Goal: Task Accomplishment & Management: Manage account settings

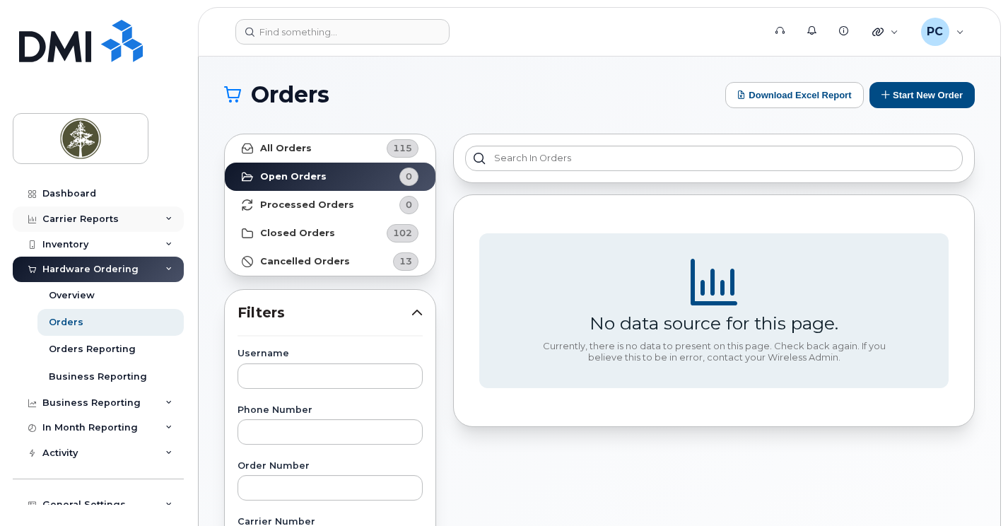
click at [129, 218] on div "Carrier Reports" at bounding box center [98, 218] width 171 height 25
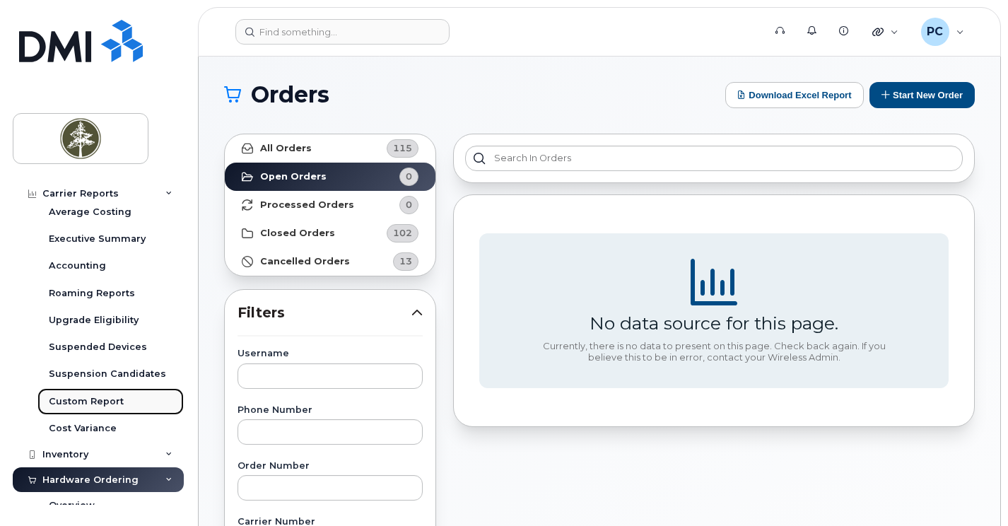
click at [112, 395] on div "Custom Report" at bounding box center [86, 401] width 75 height 13
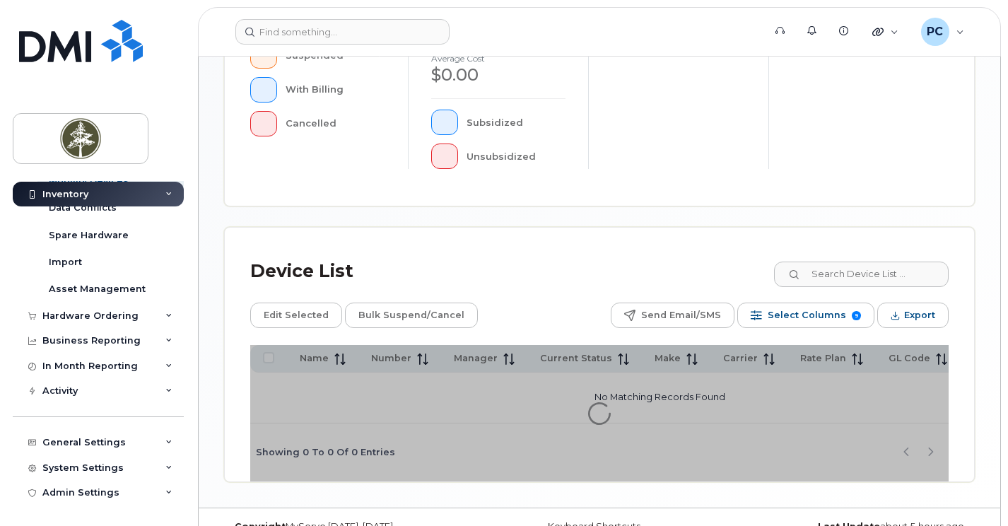
scroll to position [504, 0]
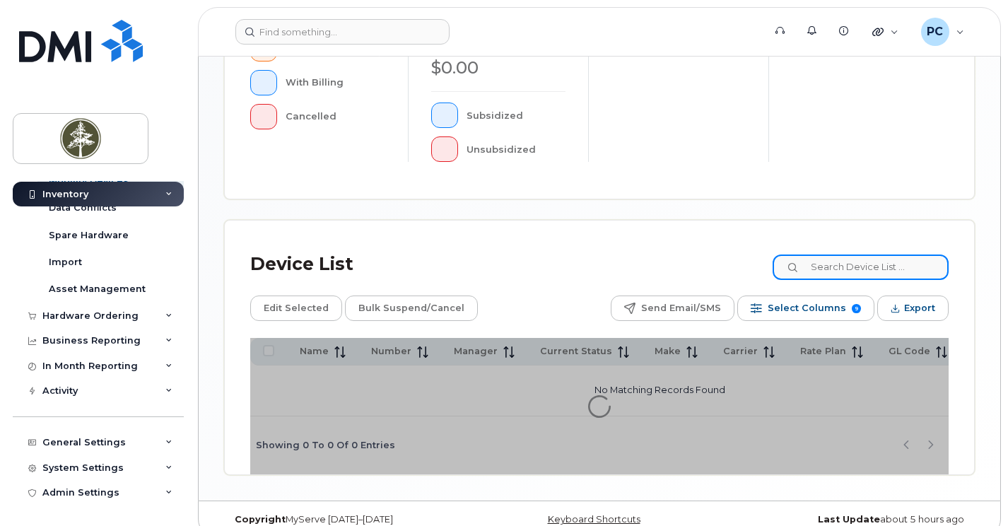
click at [878, 254] on input at bounding box center [861, 266] width 176 height 25
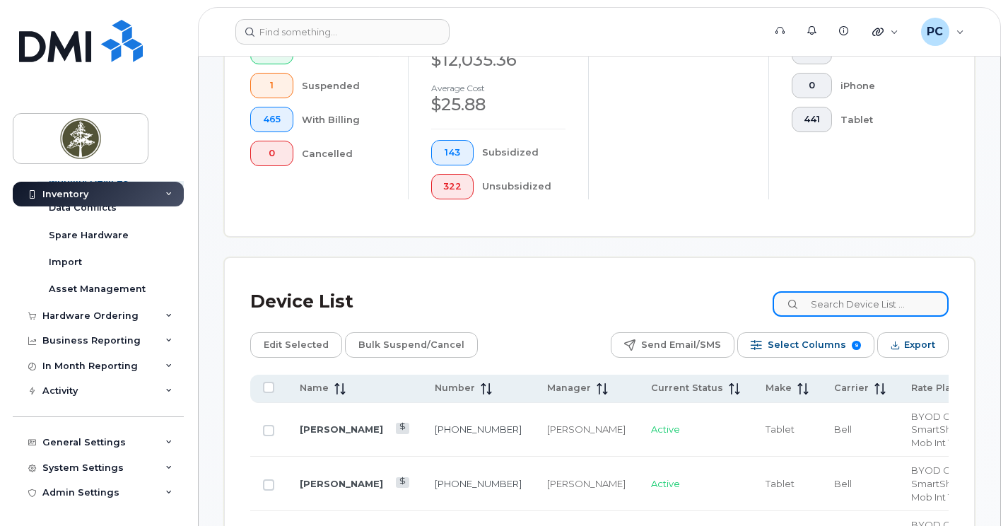
scroll to position [541, 0]
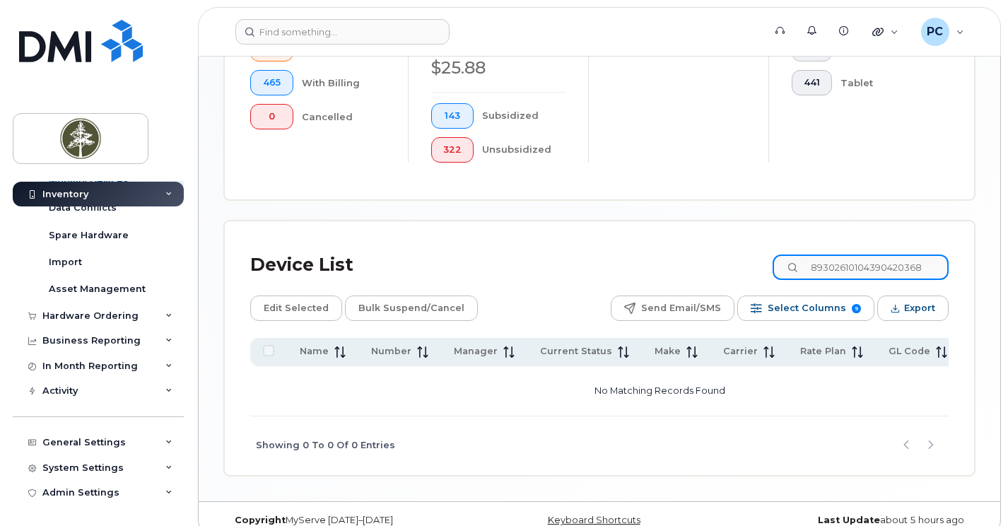
type input "89302610104390420368"
drag, startPoint x: 933, startPoint y: 247, endPoint x: 798, endPoint y: 274, distance: 137.7
click at [798, 274] on div "Device List 89302610104390420368 Edit Selected Bulk Suspend/Cancel Send Email/S…" at bounding box center [599, 361] width 698 height 228
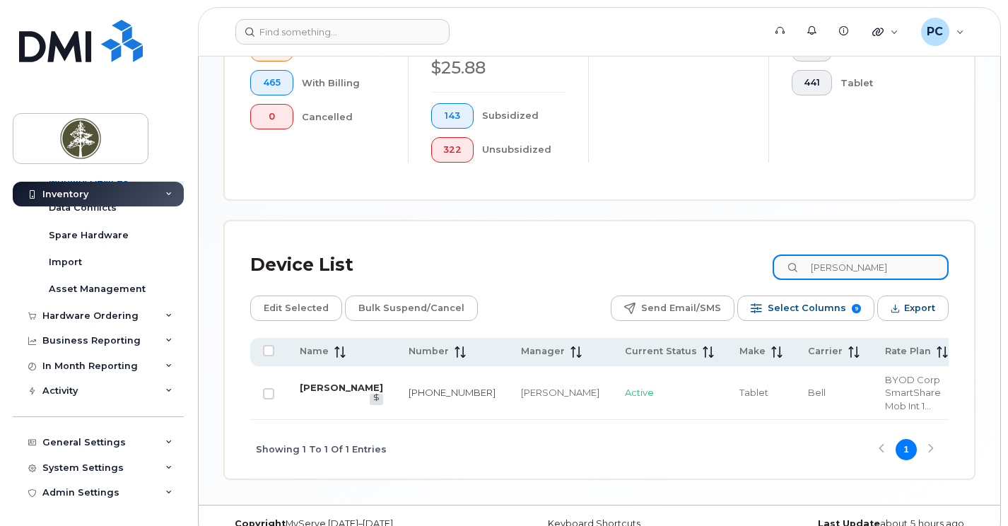
type input "mason"
click at [317, 382] on link "Mason Lynes" at bounding box center [341, 387] width 83 height 11
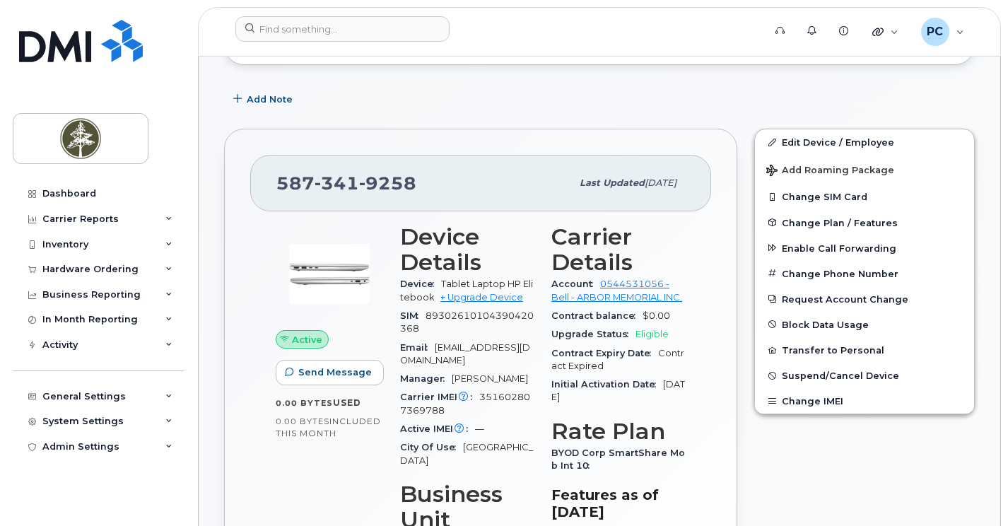
scroll to position [283, 0]
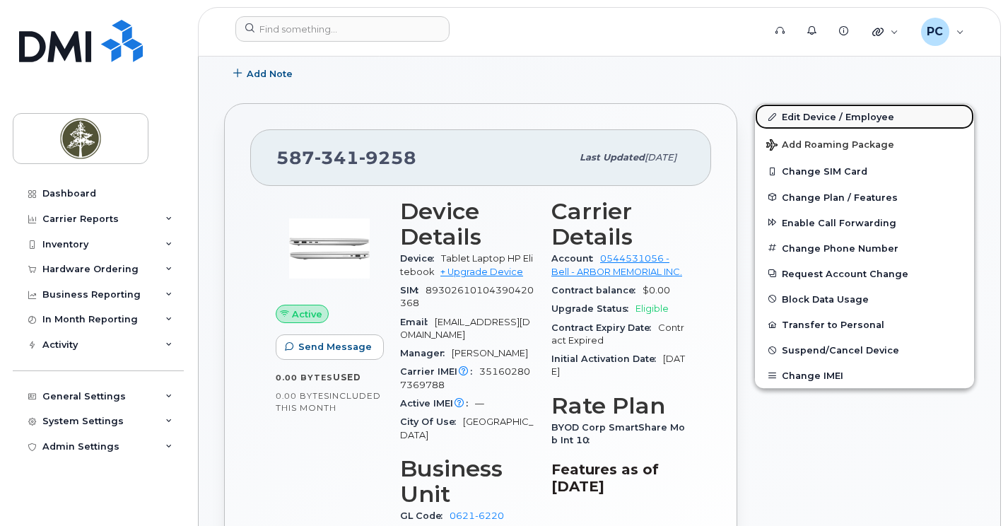
click at [813, 117] on link "Edit Device / Employee" at bounding box center [864, 116] width 219 height 25
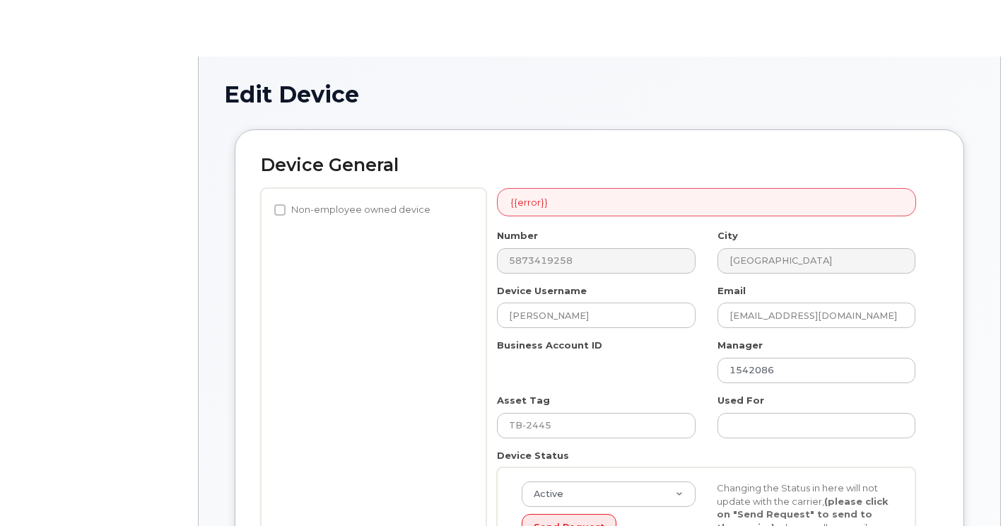
select select "4681872"
select select "4681884"
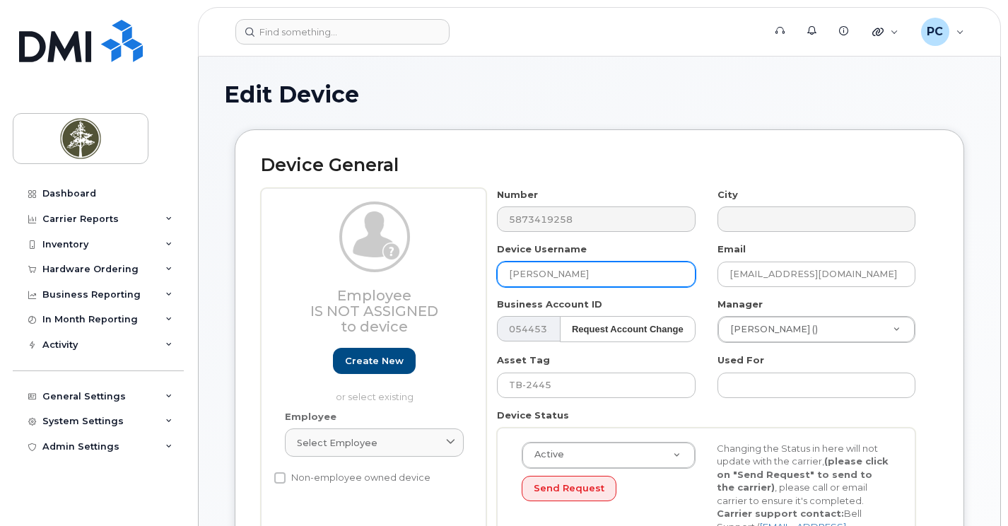
click at [597, 271] on input "[PERSON_NAME]" at bounding box center [596, 274] width 198 height 25
type input "M"
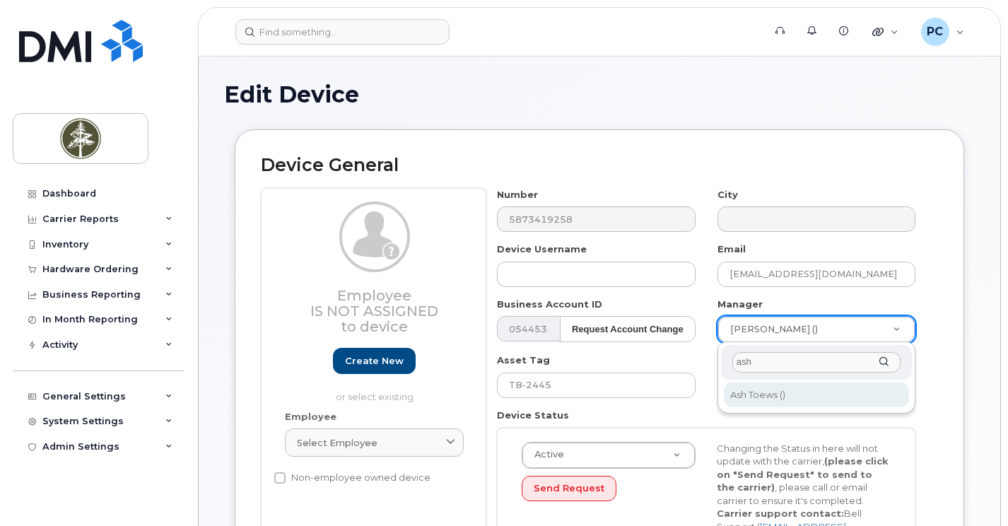
type input "ash"
type input "1542089"
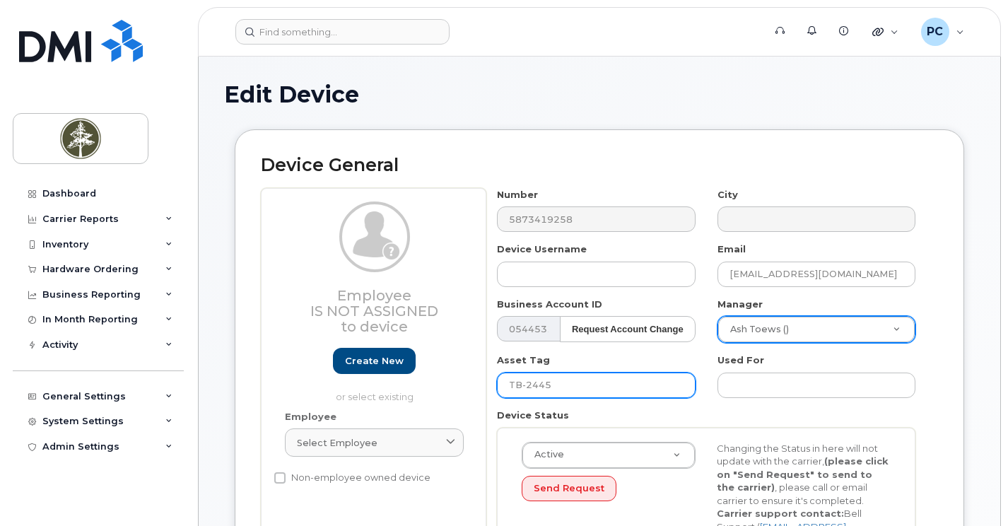
click at [562, 382] on input "TB-2445" at bounding box center [596, 385] width 198 height 25
type input "TB-2611"
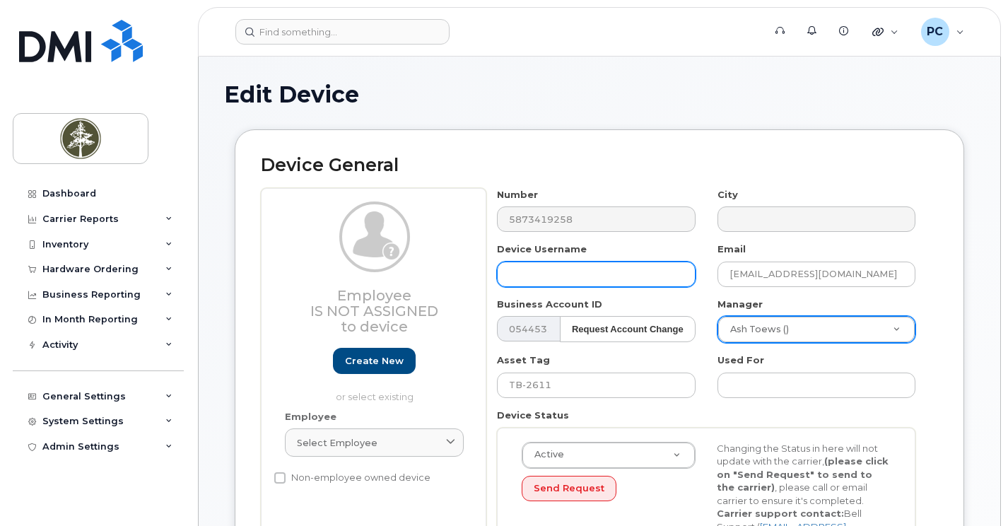
click at [563, 268] on input "text" at bounding box center [596, 274] width 198 height 25
paste input "JDeGuzman"
type input "JDeGuzman"
drag, startPoint x: 570, startPoint y: 277, endPoint x: 481, endPoint y: 283, distance: 88.5
click at [481, 283] on div "Employee Is not assigned to device Create new or select existing Employee Selec…" at bounding box center [599, 379] width 677 height 383
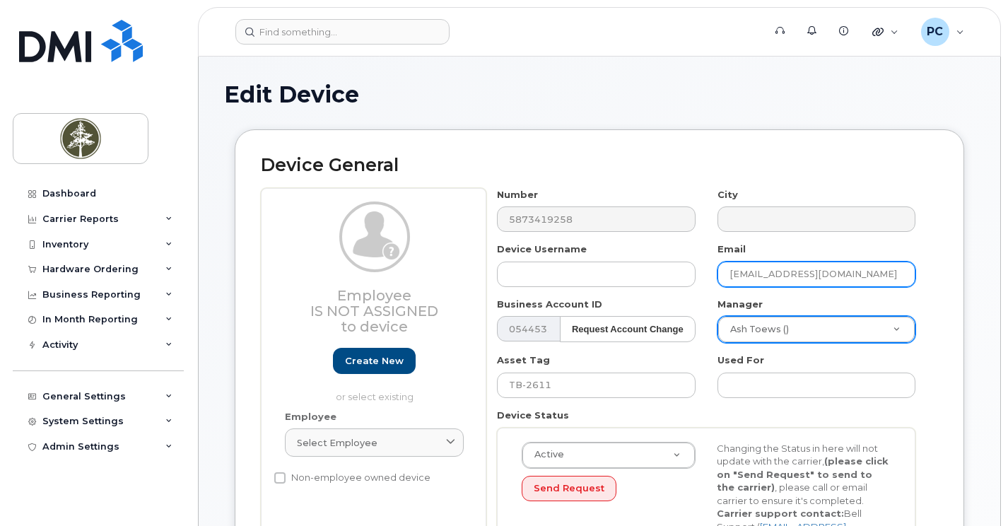
click at [766, 276] on input "MLynes@arbormemorial.com" at bounding box center [817, 274] width 198 height 25
paste input "JDeGuzman"
type input "JDeGuzman@arbormemorial.com"
drag, startPoint x: 785, startPoint y: 272, endPoint x: 719, endPoint y: 278, distance: 66.7
click at [719, 278] on input "JDeGuzman@arbormemorial.com" at bounding box center [817, 274] width 198 height 25
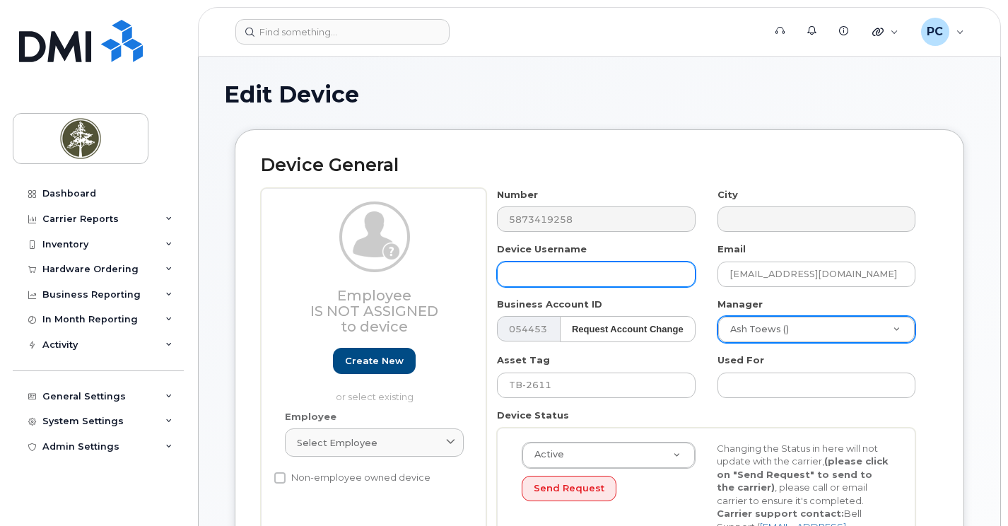
click at [513, 264] on input "text" at bounding box center [596, 274] width 198 height 25
paste input "JDeGuzman"
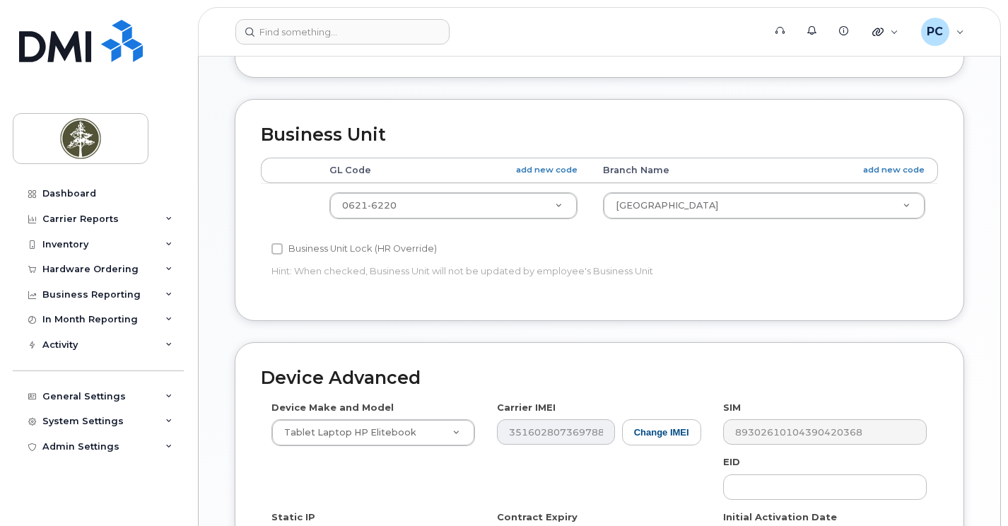
scroll to position [566, 0]
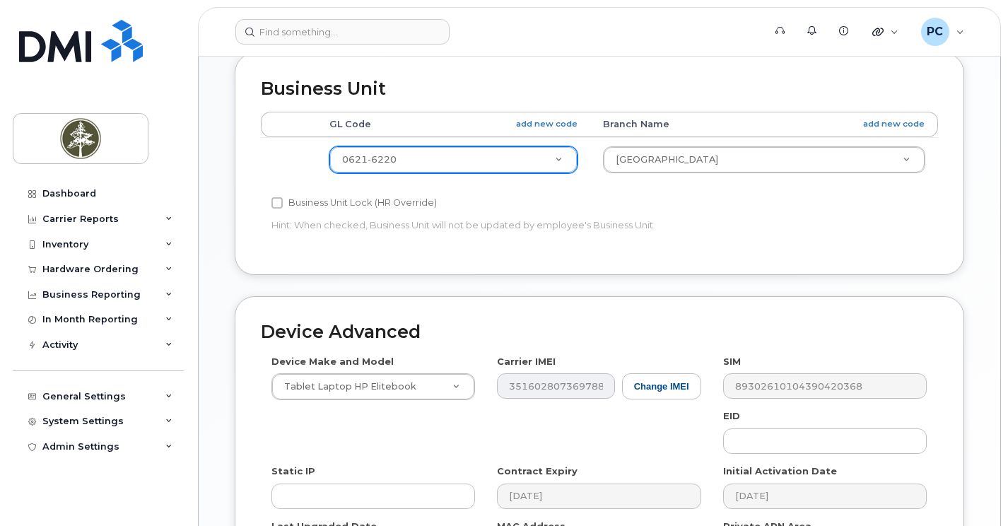
type input "JDeGuzman"
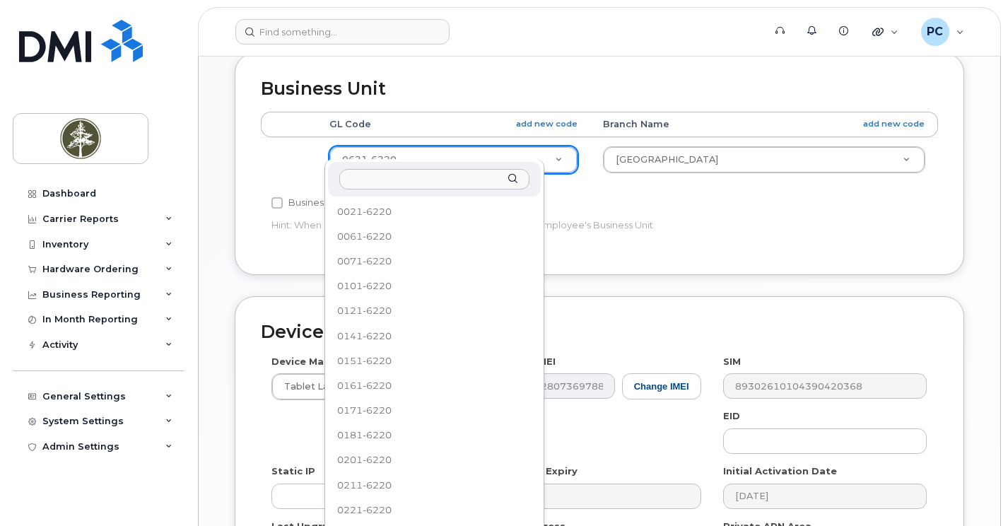
scroll to position [435, 0]
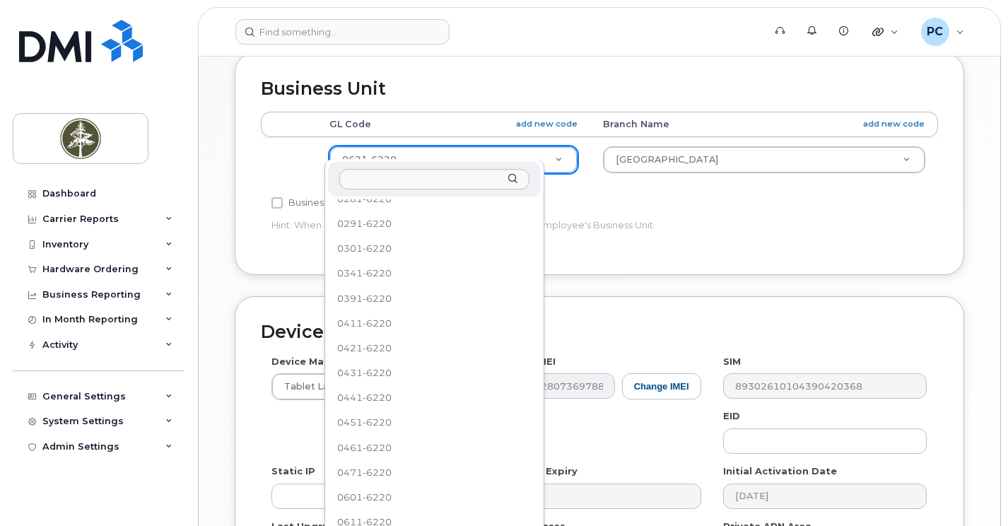
click at [468, 174] on input "text" at bounding box center [433, 179] width 189 height 21
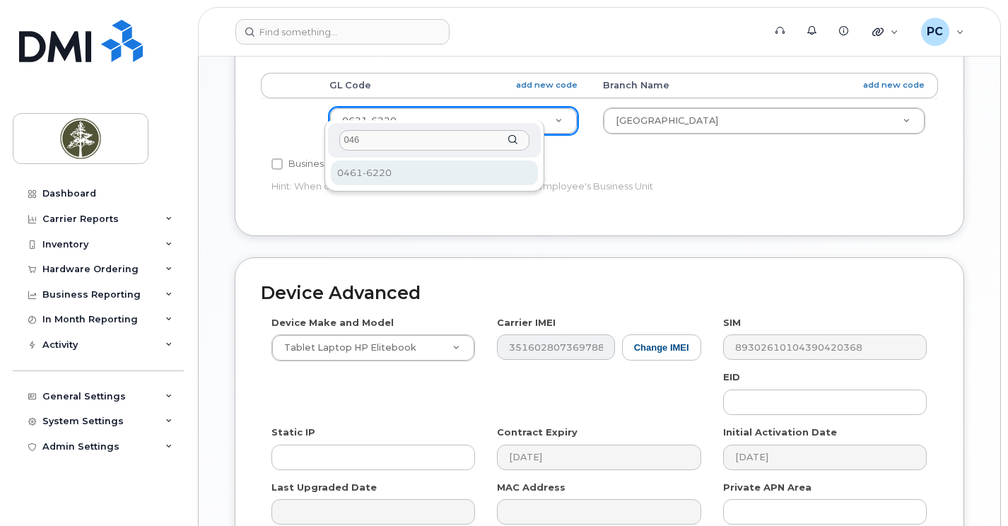
scroll to position [636, 0]
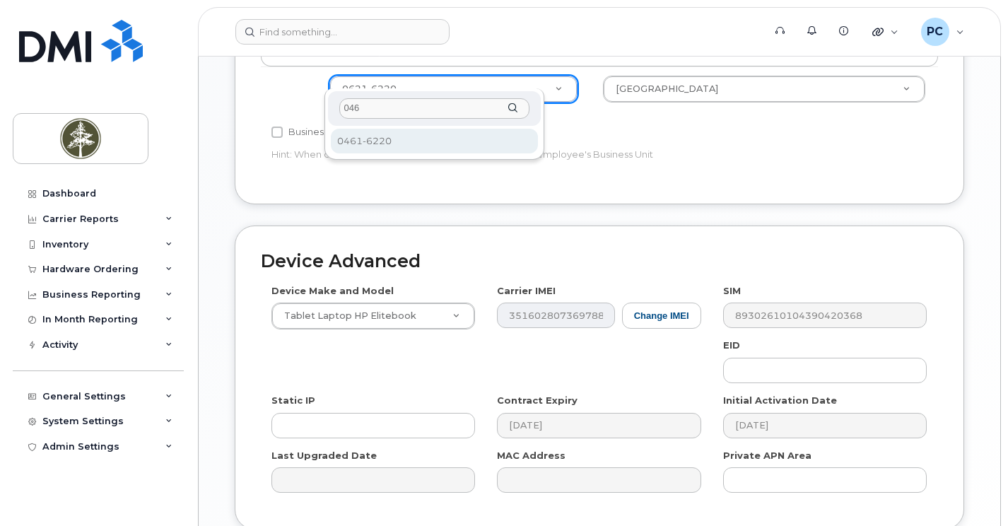
type input "046"
select select "4681758"
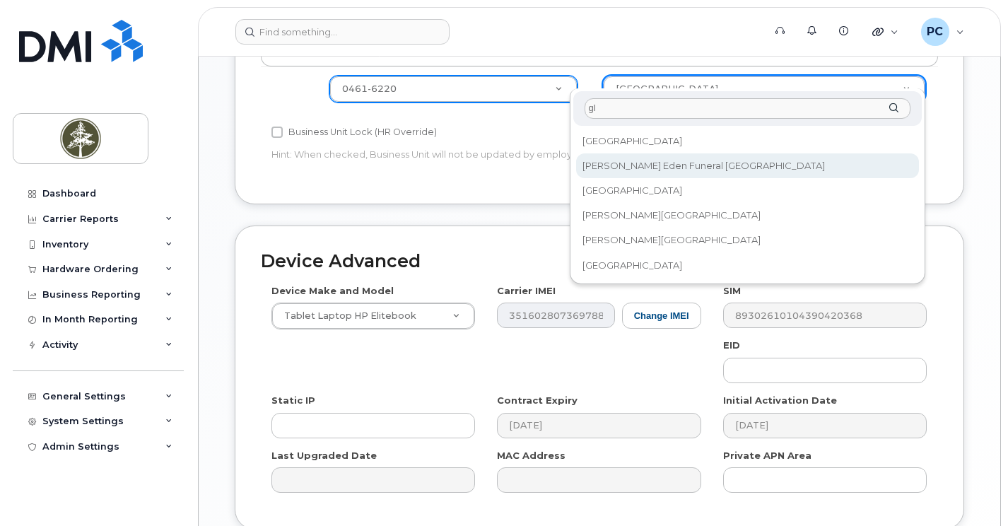
type input "gl"
select select "4681784"
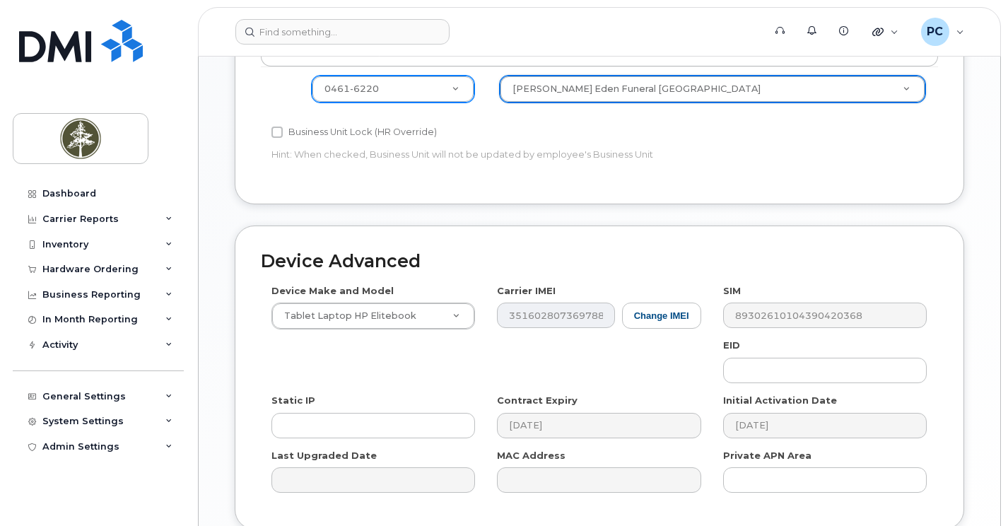
scroll to position [707, 0]
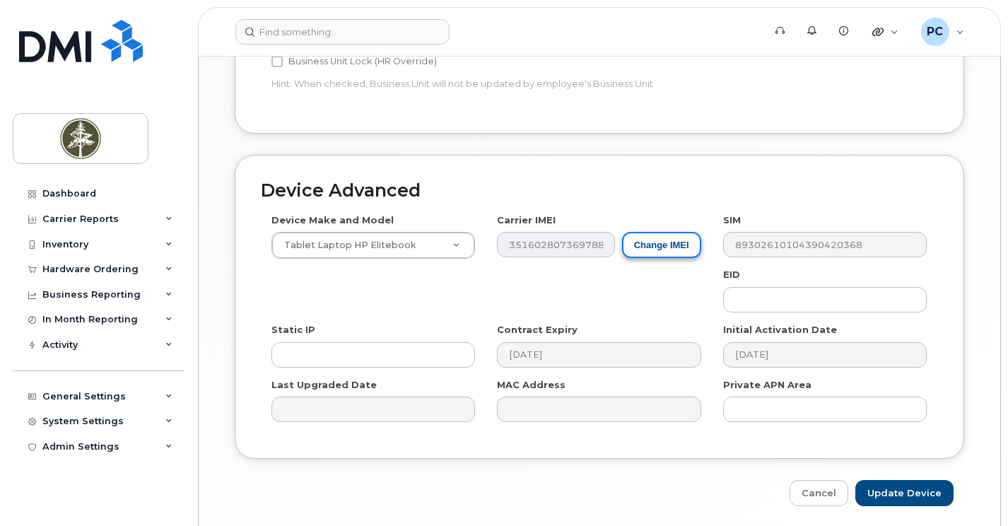
click at [657, 235] on button "Change IMEI" at bounding box center [661, 245] width 79 height 26
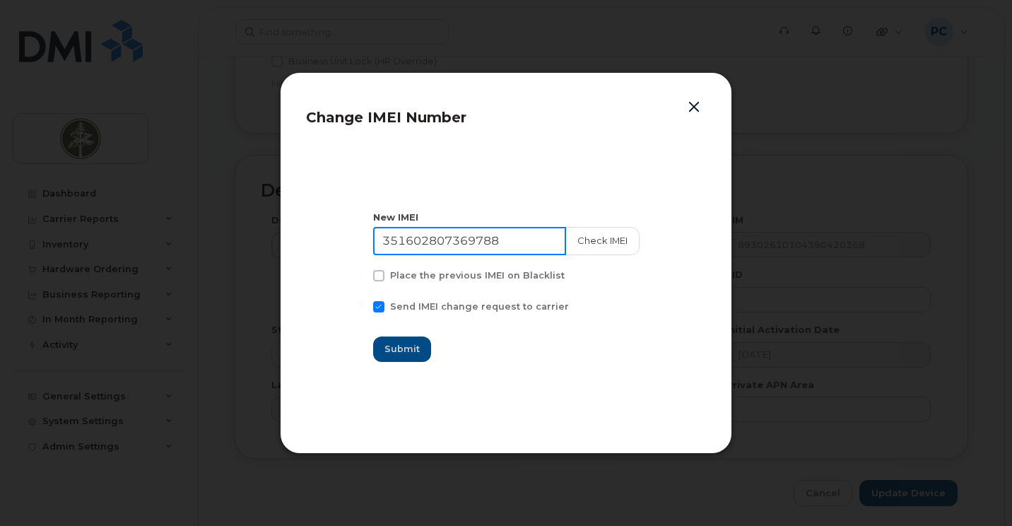
drag, startPoint x: 525, startPoint y: 242, endPoint x: 321, endPoint y: 236, distance: 203.7
click at [321, 236] on section "New IMEI 351602807369788 Check IMEI Place the previous IMEI on Blacklist Send I…" at bounding box center [506, 286] width 400 height 283
paste input "9869744222766"
type input "359869744222766"
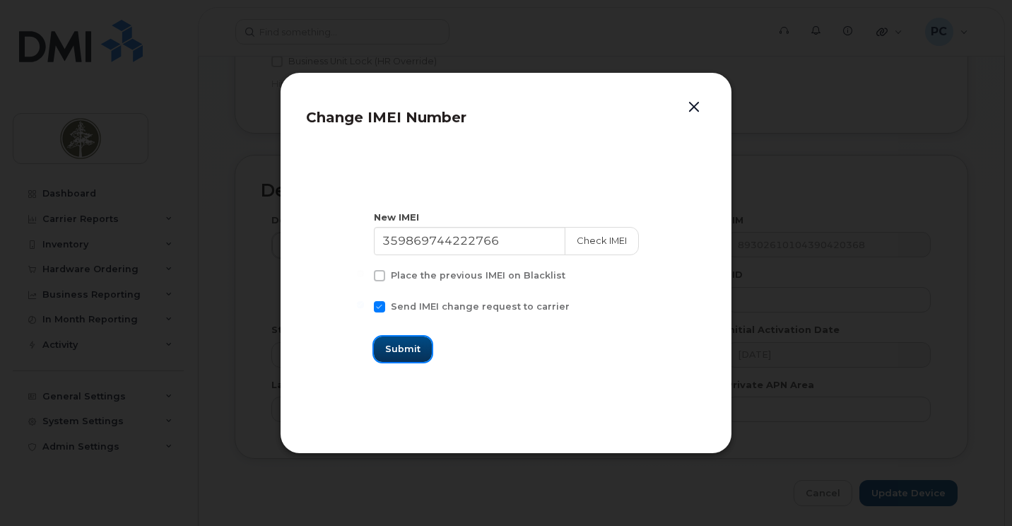
click at [399, 344] on span "Submit" at bounding box center [402, 348] width 35 height 13
type input "359869744222766"
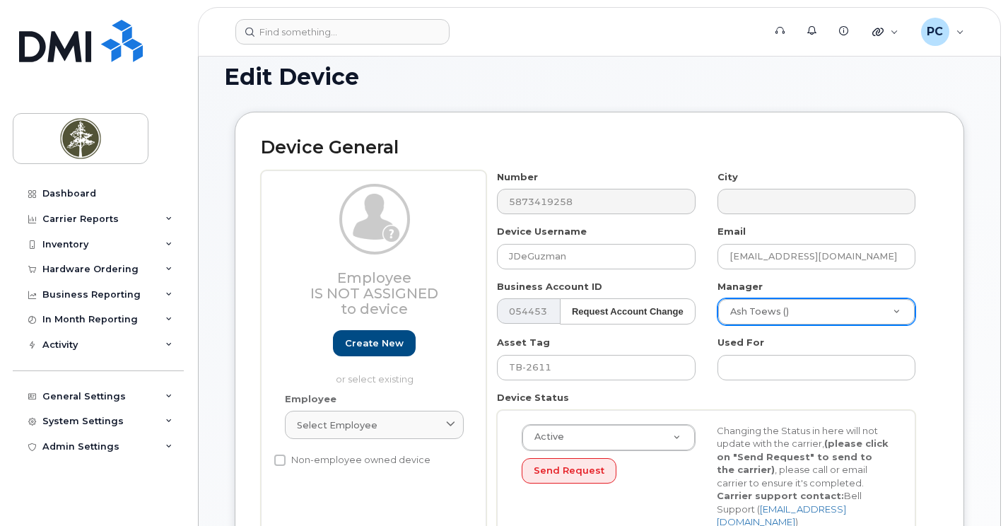
scroll to position [0, 0]
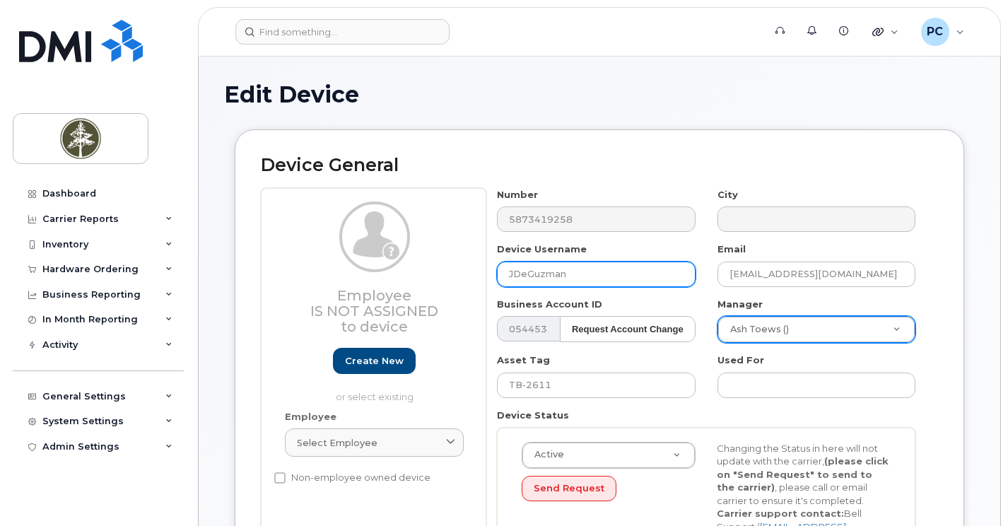
click at [513, 269] on input "JDeGuzman" at bounding box center [596, 274] width 198 height 25
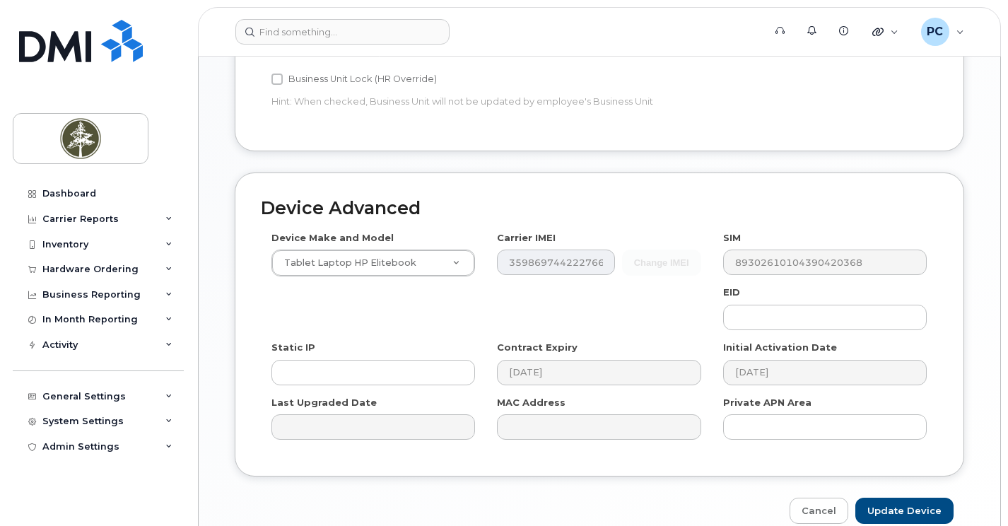
scroll to position [744, 0]
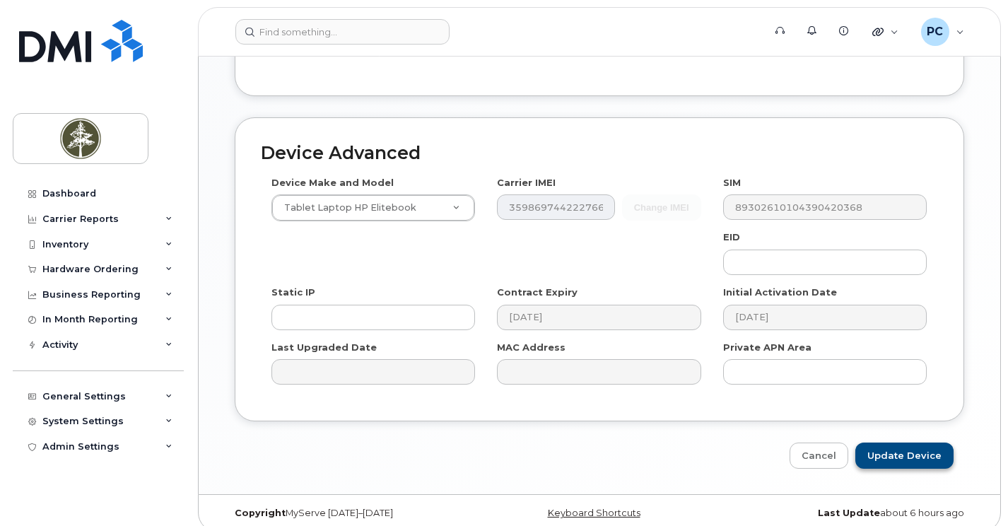
type input "Joseph De Guzman"
click at [886, 443] on input "Update Device" at bounding box center [904, 456] width 98 height 26
type input "Saving..."
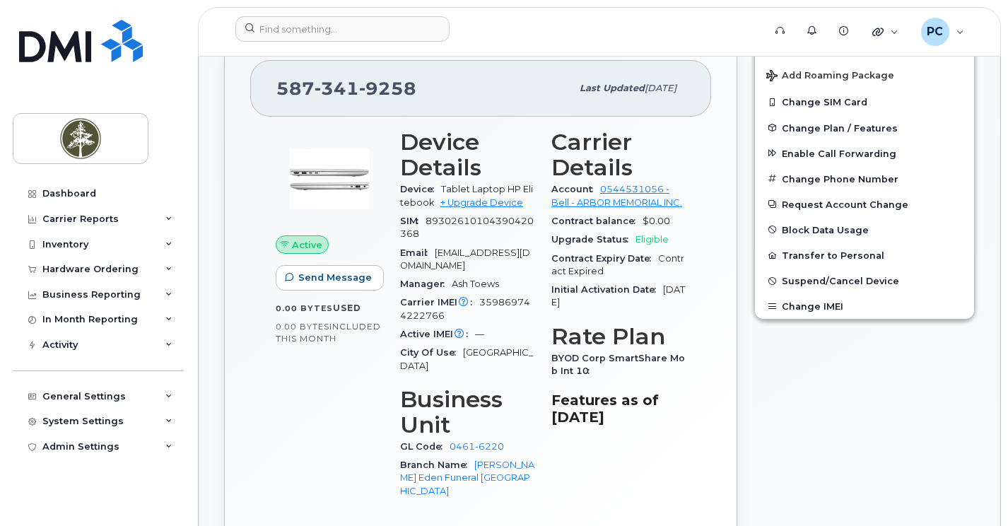
scroll to position [353, 0]
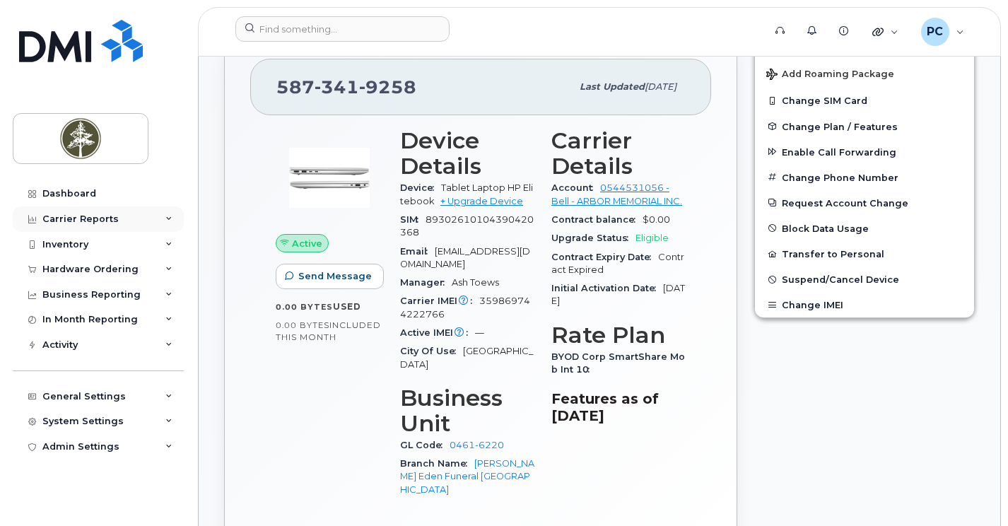
click at [119, 211] on div "Carrier Reports" at bounding box center [98, 218] width 171 height 25
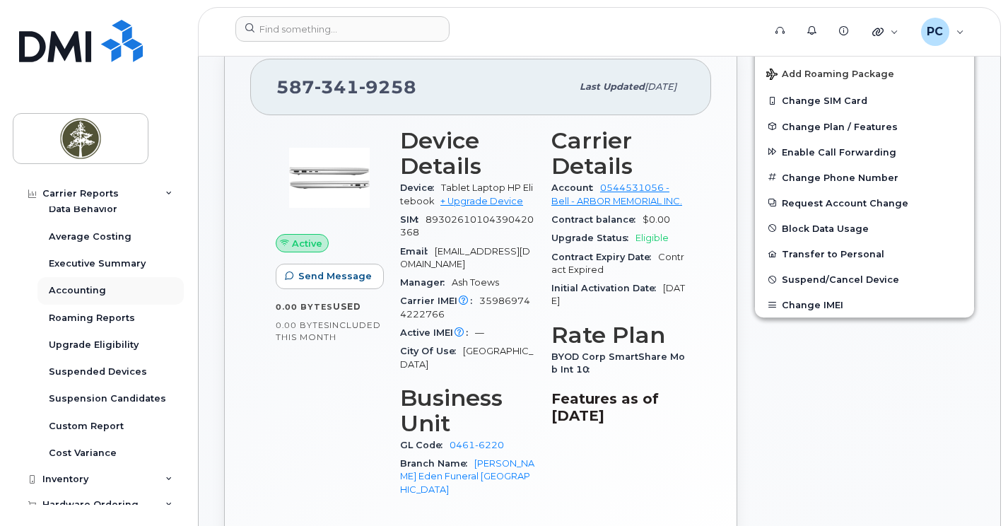
scroll to position [283, 0]
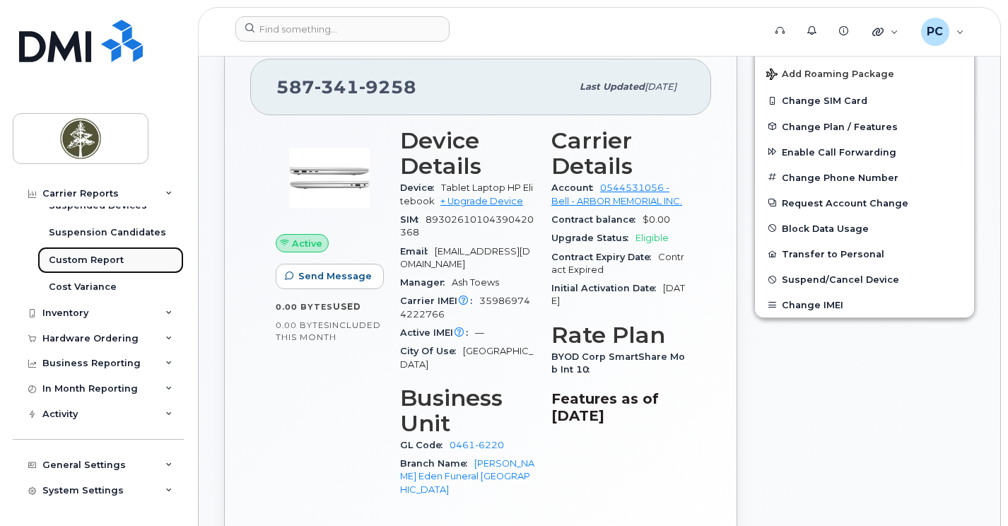
click at [91, 258] on div "Custom Report" at bounding box center [86, 260] width 75 height 13
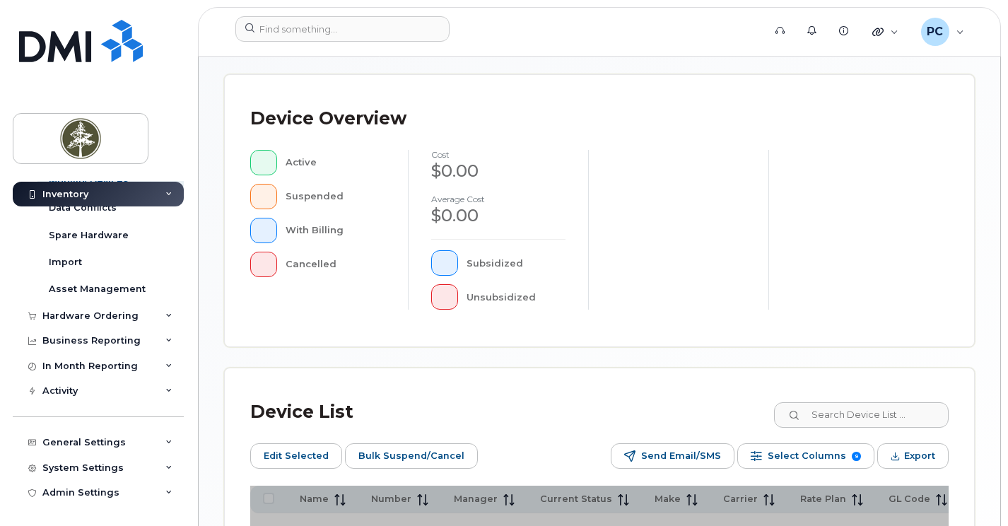
scroll to position [529, 0]
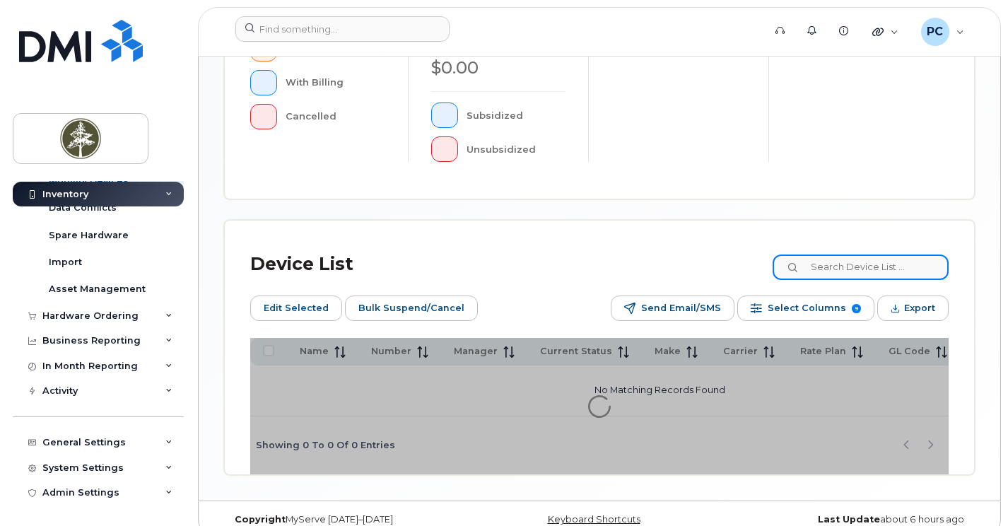
click at [897, 254] on input at bounding box center [861, 266] width 176 height 25
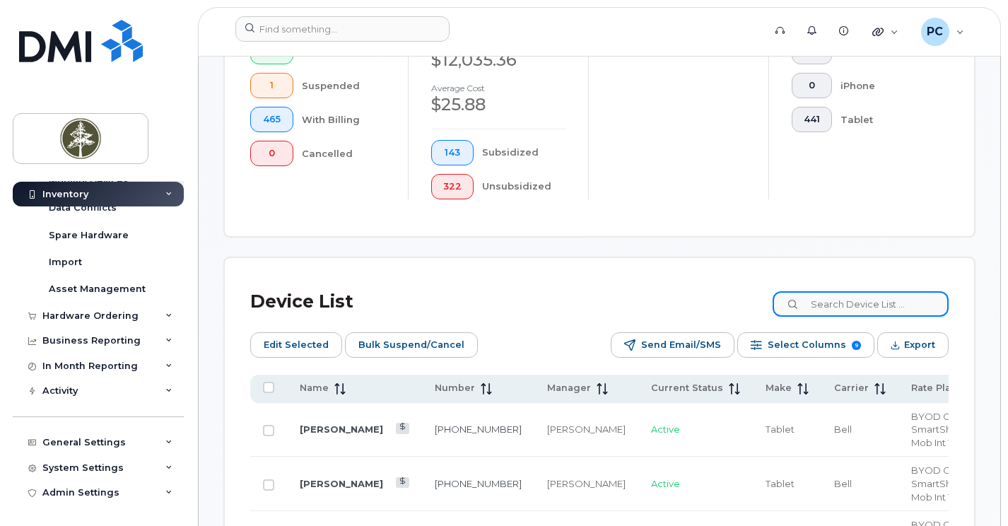
scroll to position [566, 0]
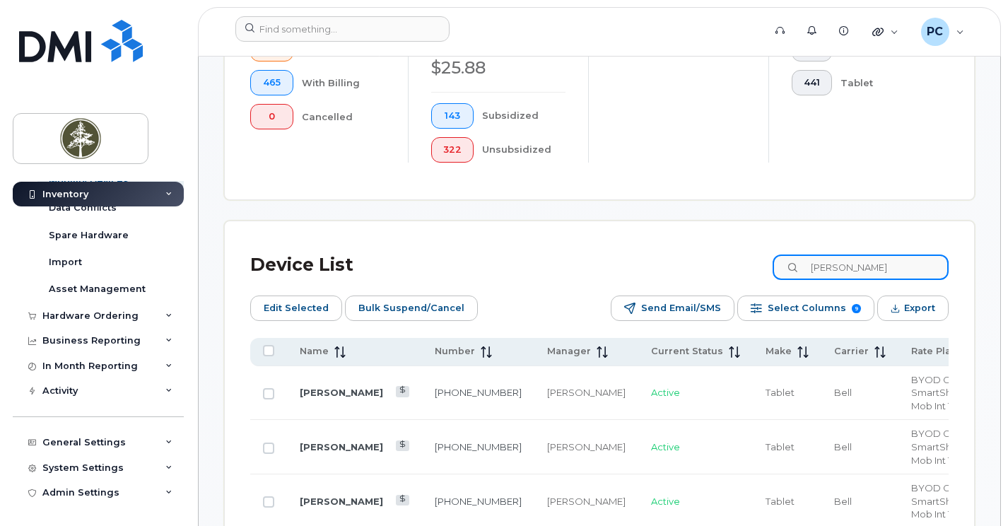
type input "joel"
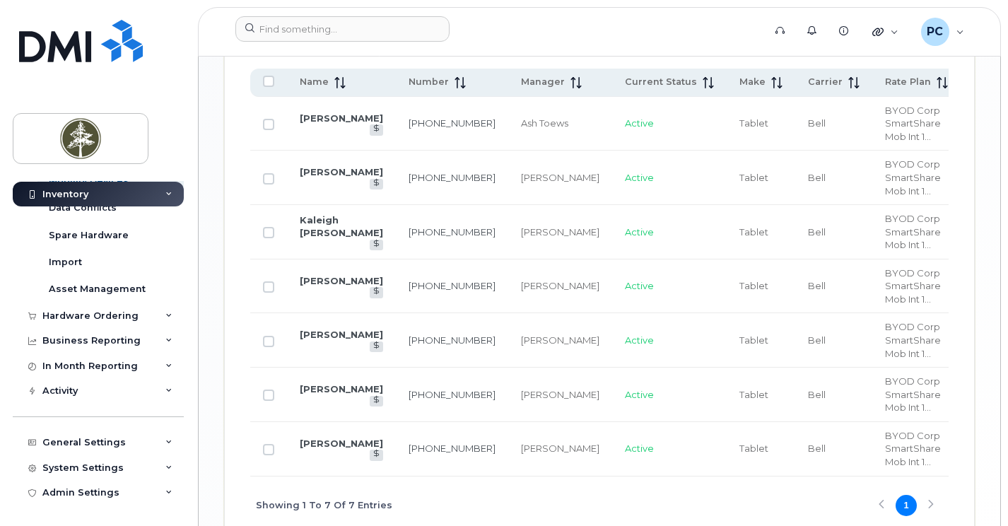
scroll to position [849, 0]
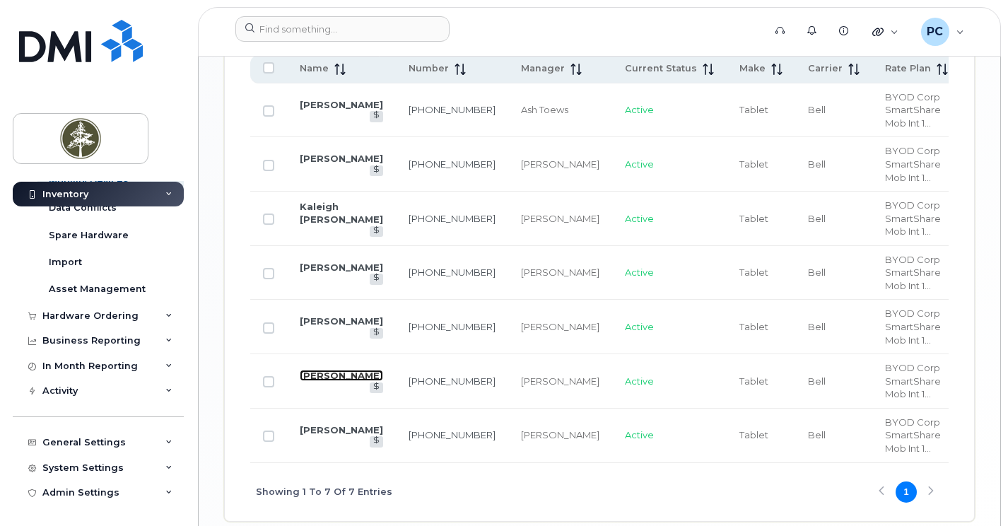
click at [318, 381] on link "[PERSON_NAME]" at bounding box center [341, 375] width 83 height 11
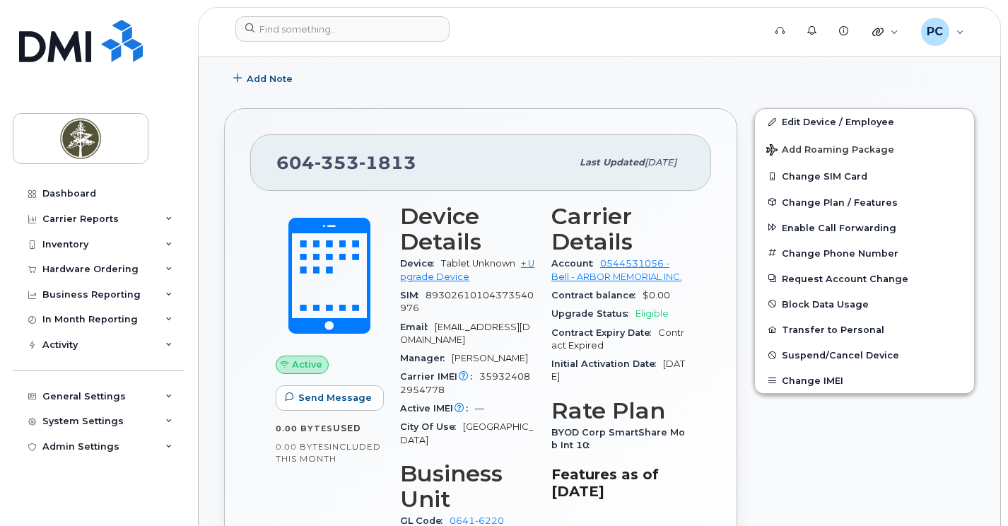
scroll to position [283, 0]
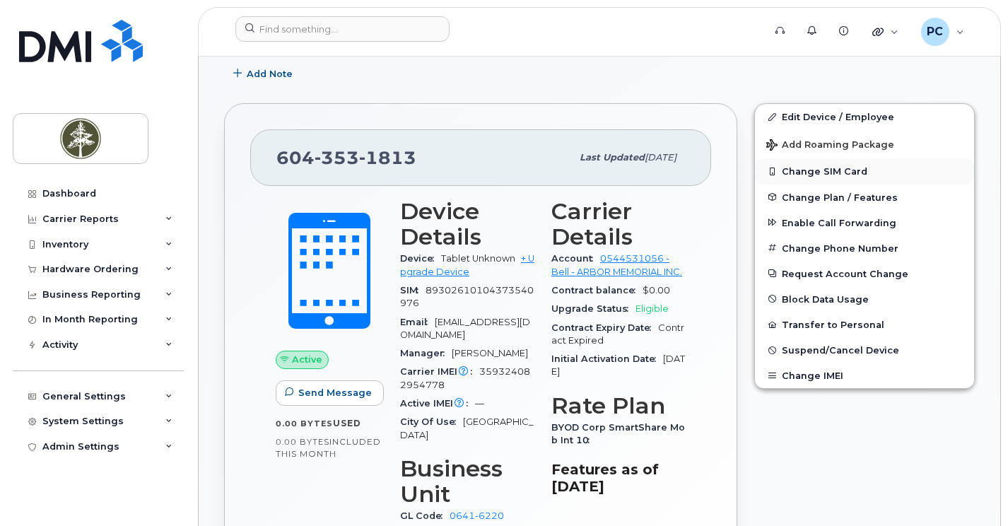
click at [827, 175] on button "Change SIM Card" at bounding box center [864, 170] width 219 height 25
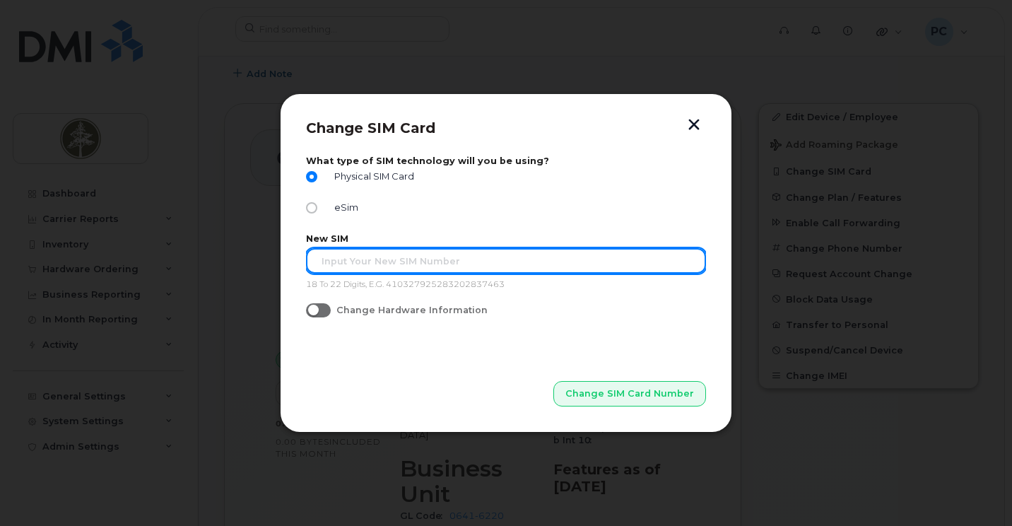
click at [513, 259] on input "text" at bounding box center [506, 260] width 400 height 25
type input "8"
type input "89302610104373543590"
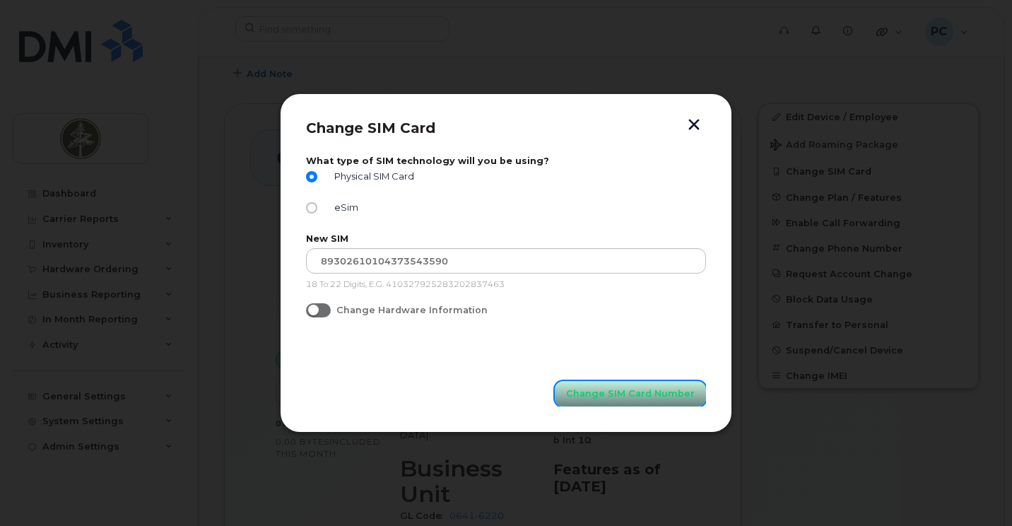
click at [668, 392] on span "Change SIM Card Number" at bounding box center [630, 393] width 129 height 13
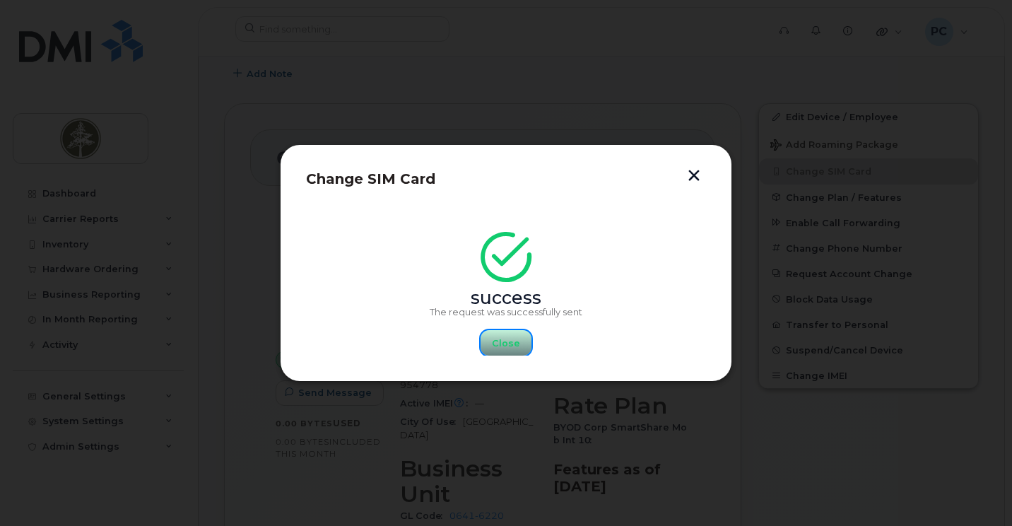
click at [504, 353] on button "Close" at bounding box center [506, 342] width 51 height 25
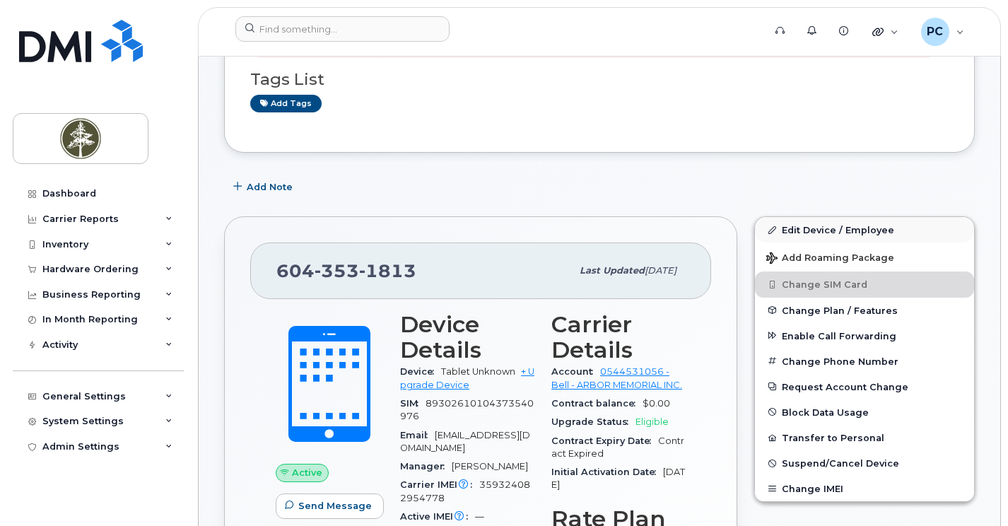
scroll to position [212, 0]
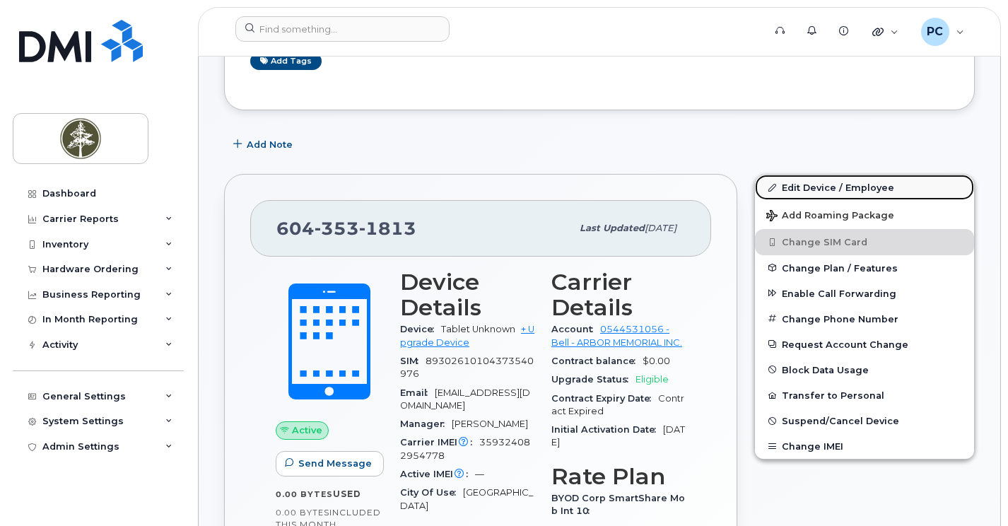
click at [828, 185] on link "Edit Device / Employee" at bounding box center [864, 187] width 219 height 25
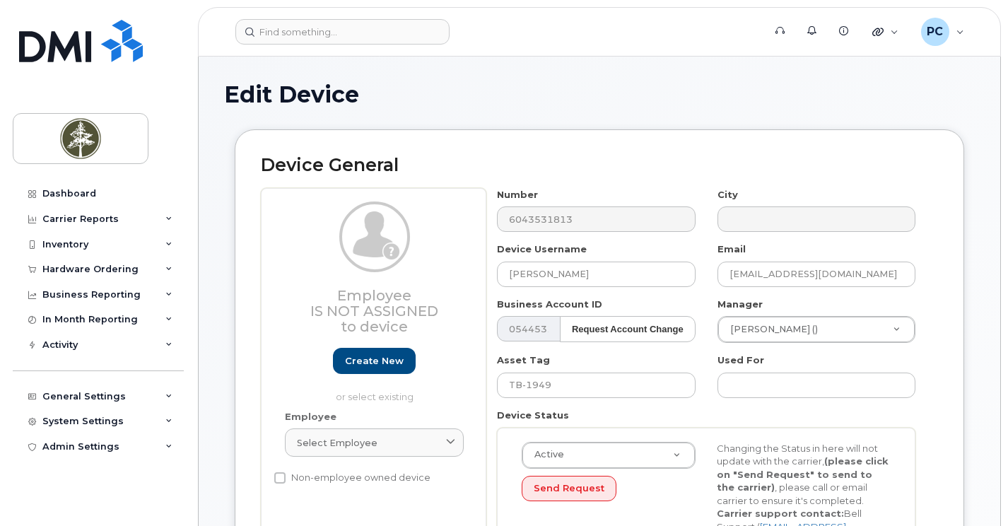
select select "4681878"
select select "4681894"
click at [556, 391] on input "TB-1949" at bounding box center [596, 385] width 198 height 25
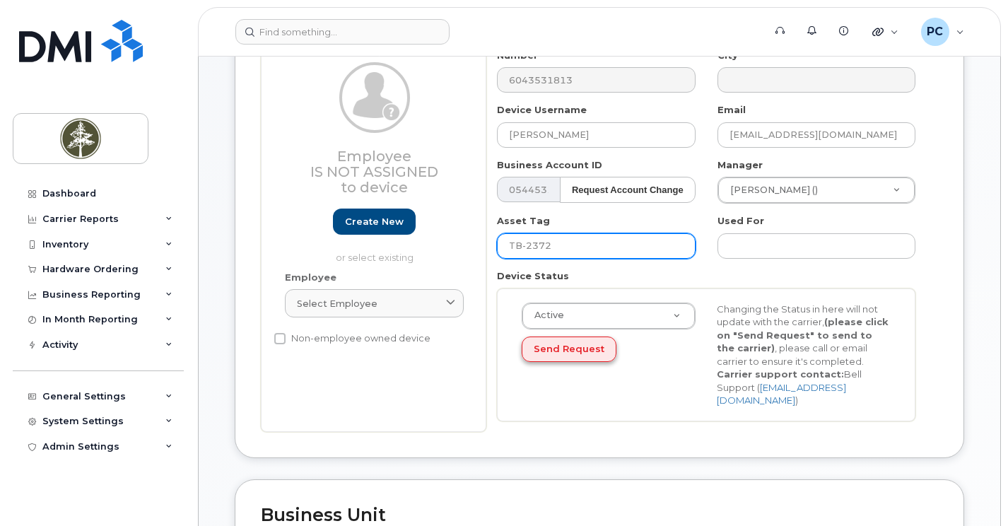
scroll to position [141, 0]
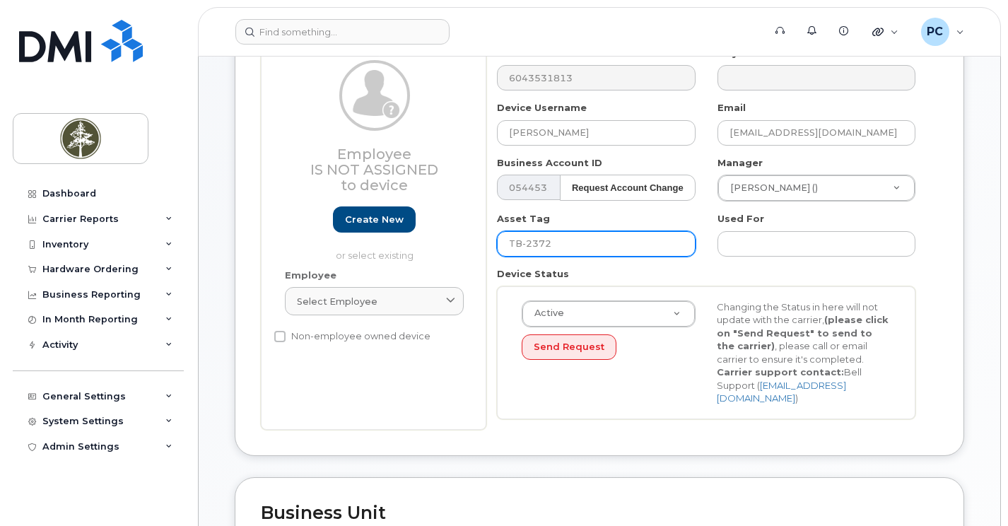
type input "TB-2372"
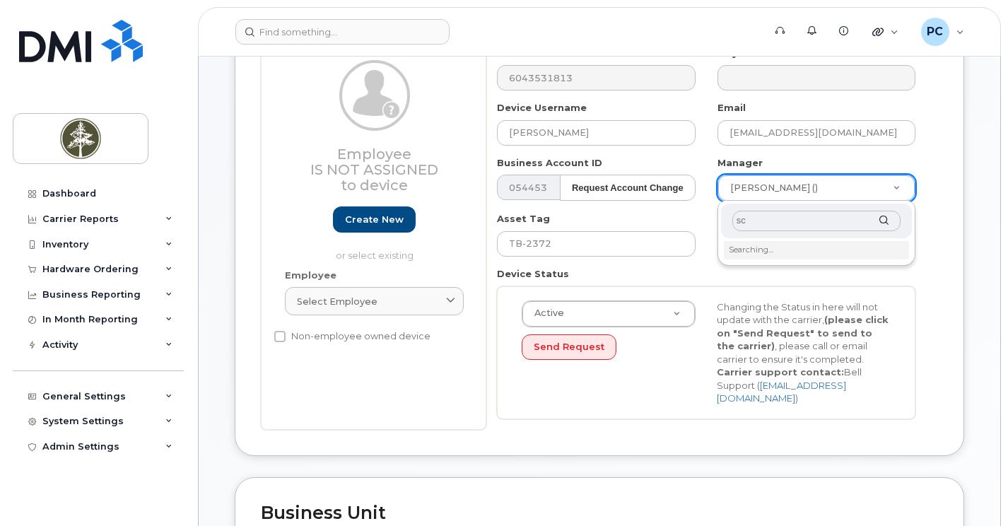
type input "s"
type input "S"
click at [823, 228] on input "text" at bounding box center [816, 221] width 168 height 21
click at [739, 223] on input "[PERSON_NAME]" at bounding box center [816, 221] width 168 height 21
type input "[PERSON_NAME]"
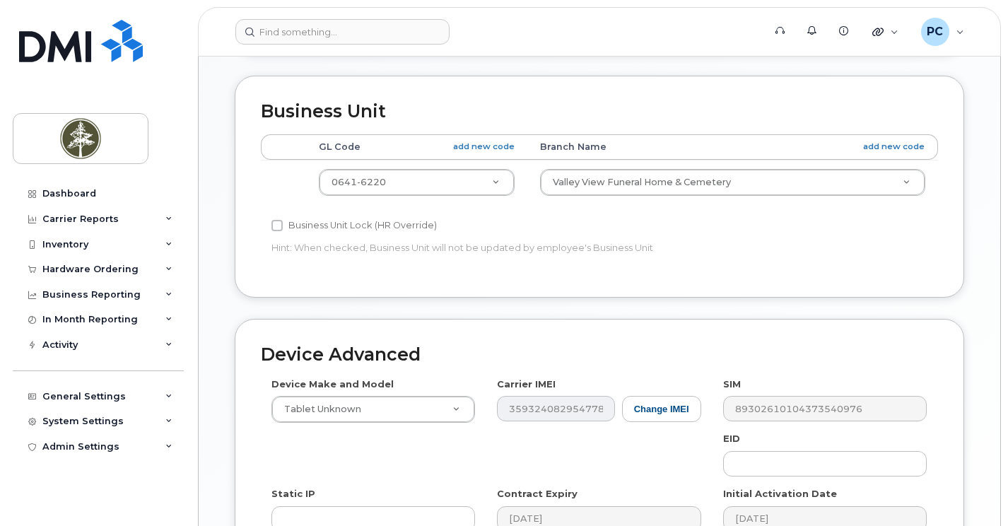
scroll to position [566, 0]
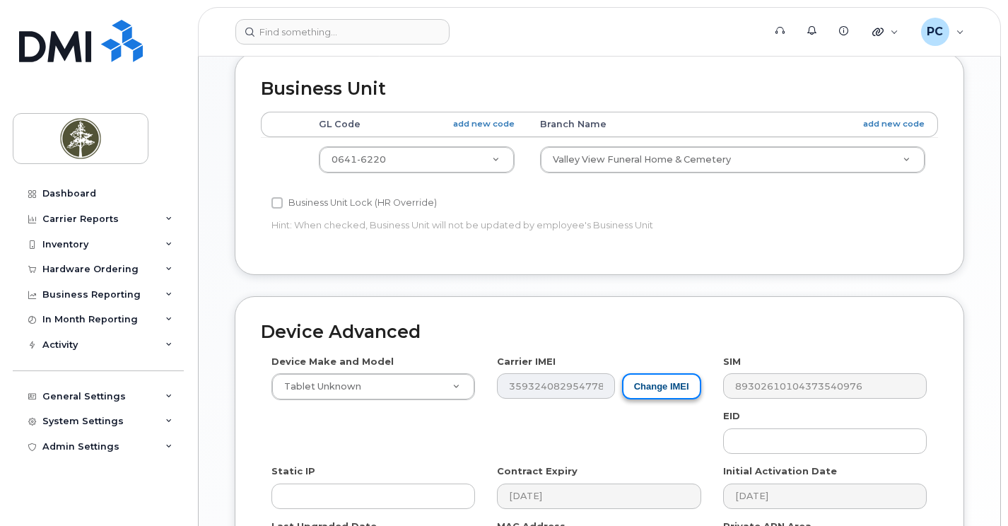
click at [682, 373] on button "Change IMEI" at bounding box center [661, 386] width 79 height 26
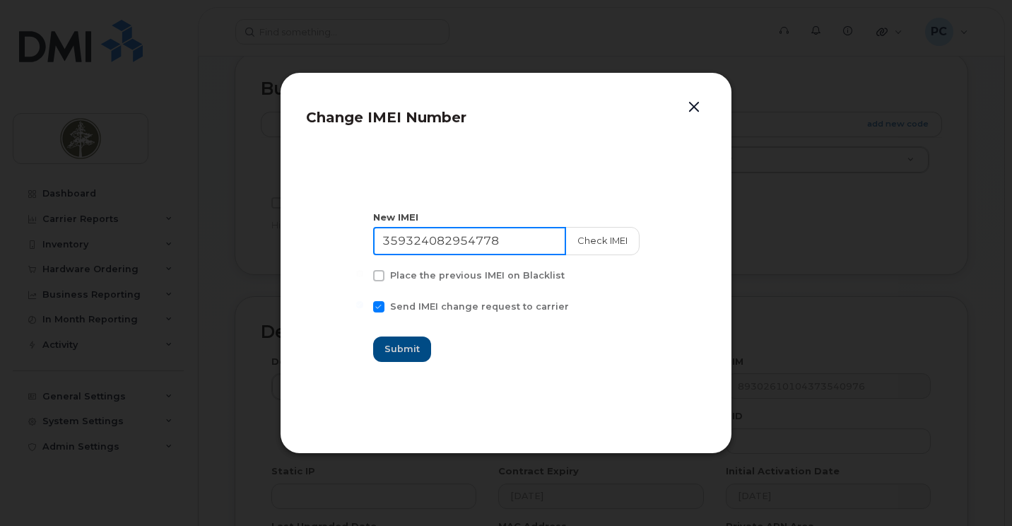
drag, startPoint x: 527, startPoint y: 240, endPoint x: 349, endPoint y: 245, distance: 178.2
click at [349, 245] on section "New IMEI [TECHNICAL_ID] Check IMEI Place the previous IMEI on Blacklist Send IM…" at bounding box center [506, 286] width 400 height 283
paste input "1602806312417"
type input "351602806312417"
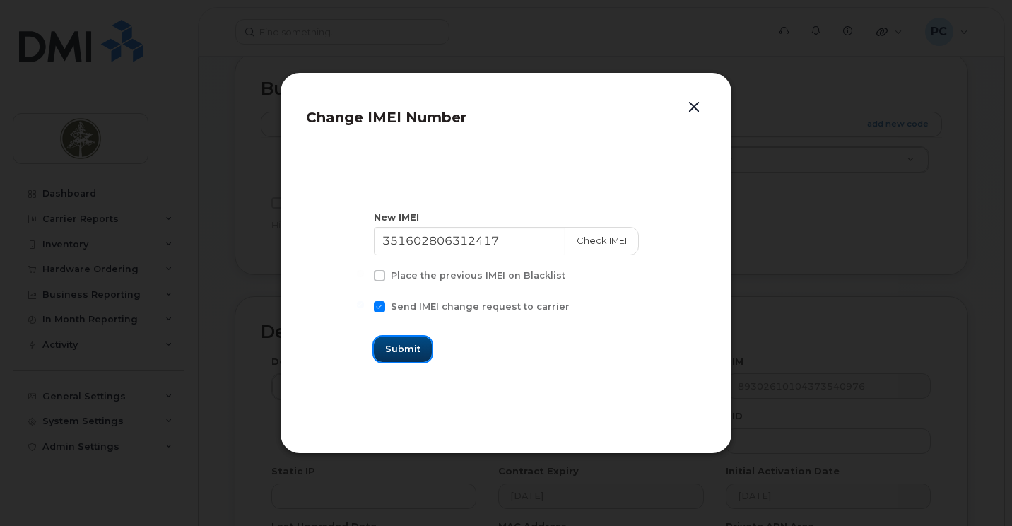
click at [415, 349] on span "Submit" at bounding box center [402, 348] width 35 height 13
type input "351602806312417"
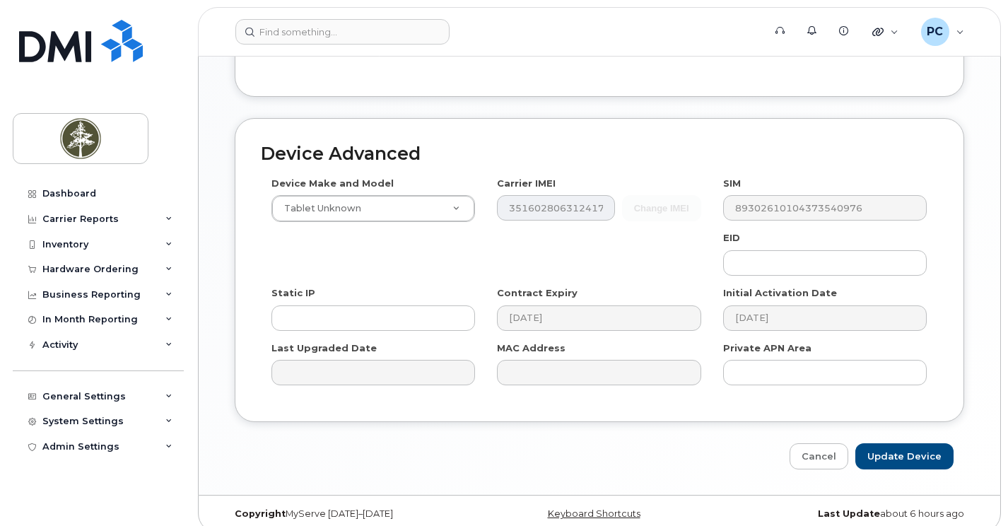
scroll to position [744, 0]
click at [901, 443] on input "Update Device" at bounding box center [904, 456] width 98 height 26
type input "Saving..."
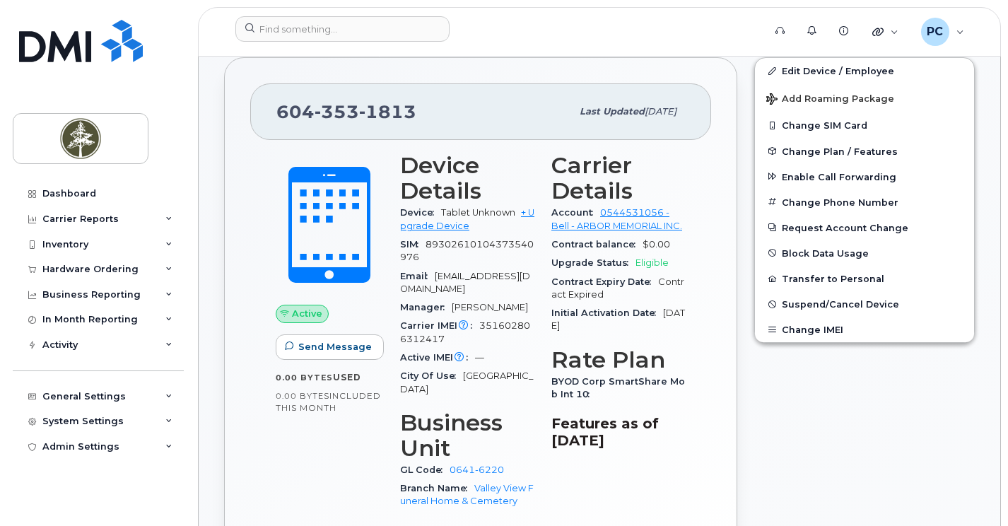
scroll to position [353, 0]
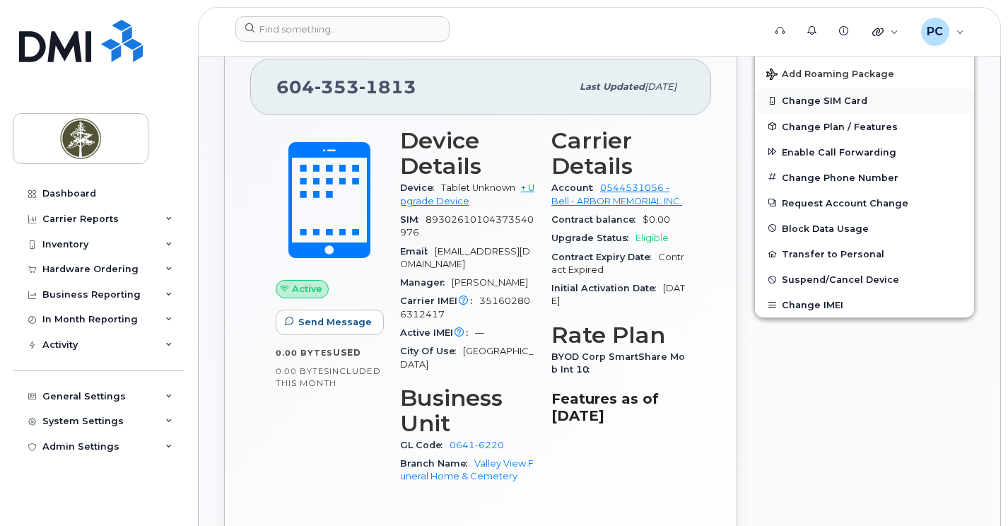
click at [813, 95] on button "Change SIM Card" at bounding box center [864, 100] width 219 height 25
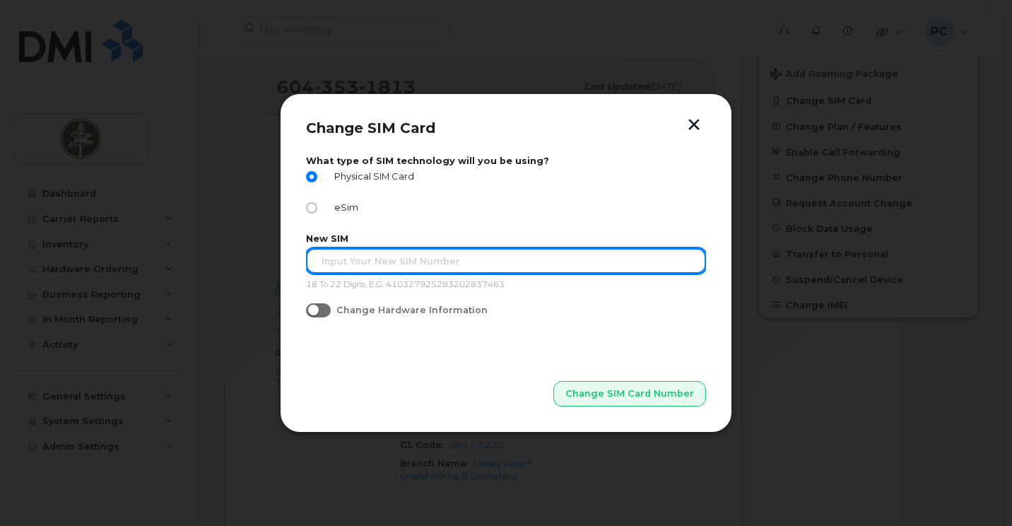
click at [535, 259] on input "text" at bounding box center [506, 260] width 400 height 25
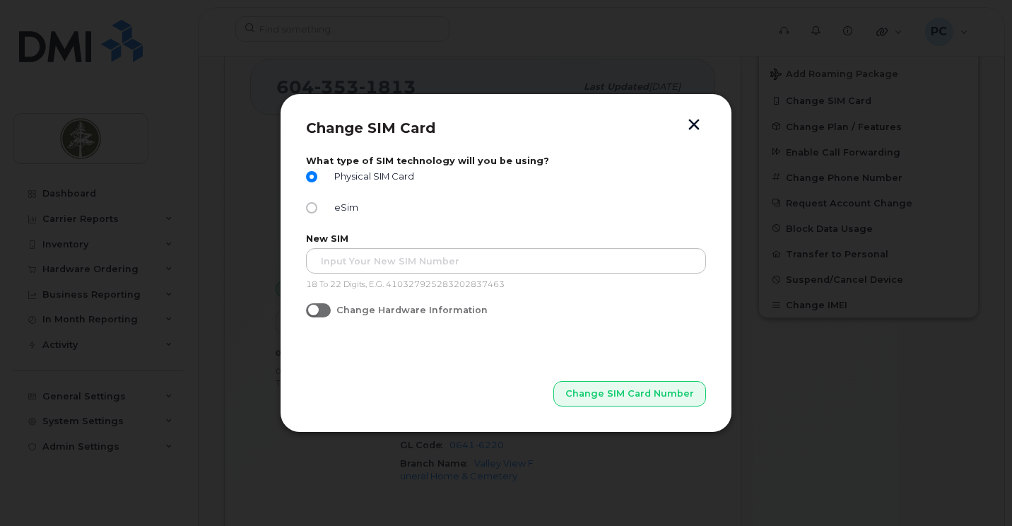
click at [688, 124] on button "button" at bounding box center [694, 126] width 21 height 15
